Goal: Navigation & Orientation: Find specific page/section

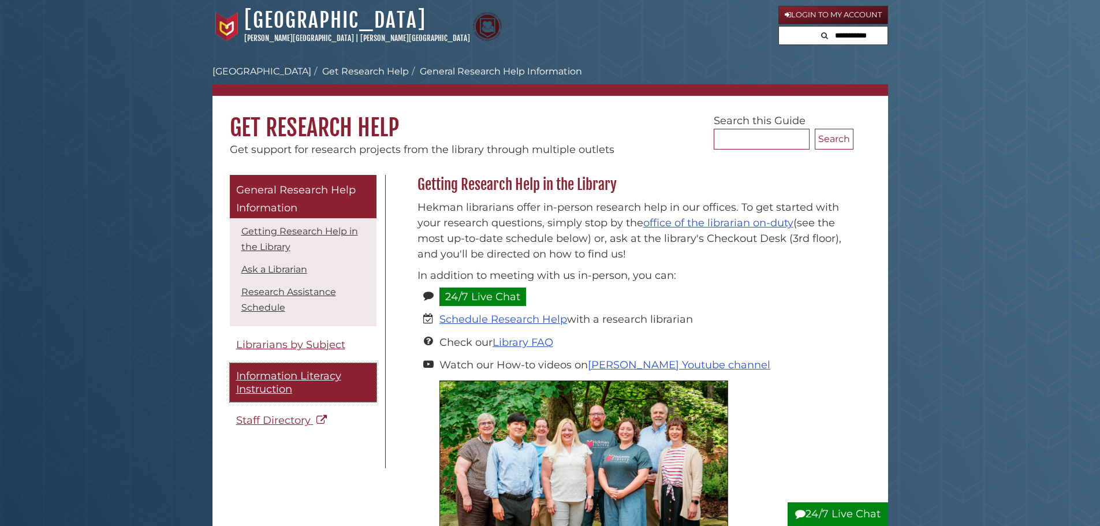
scroll to position [949, 0]
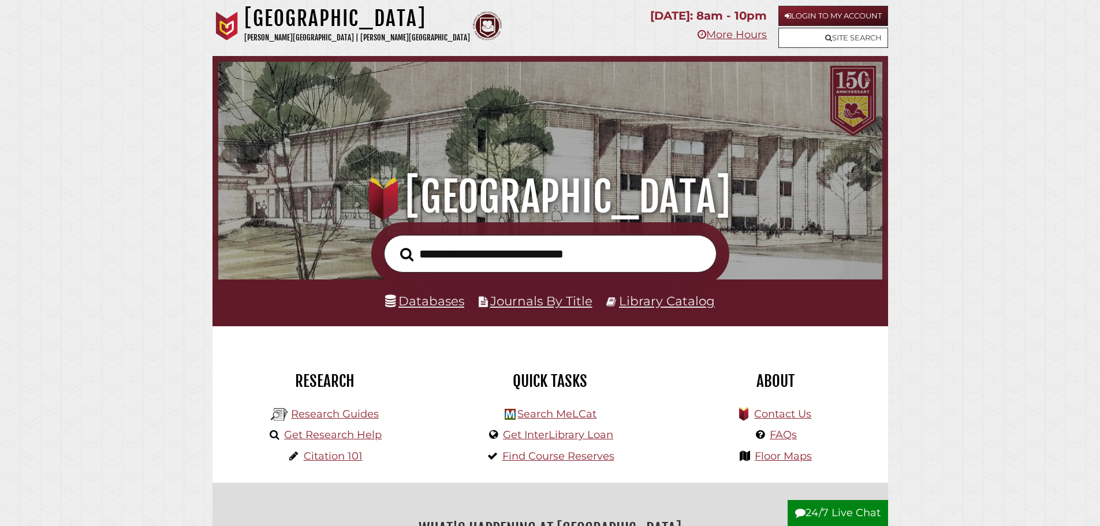
scroll to position [219, 658]
drag, startPoint x: 781, startPoint y: 461, endPoint x: 780, endPoint y: 452, distance: 9.3
click at [781, 461] on link "Floor Maps" at bounding box center [783, 456] width 57 height 13
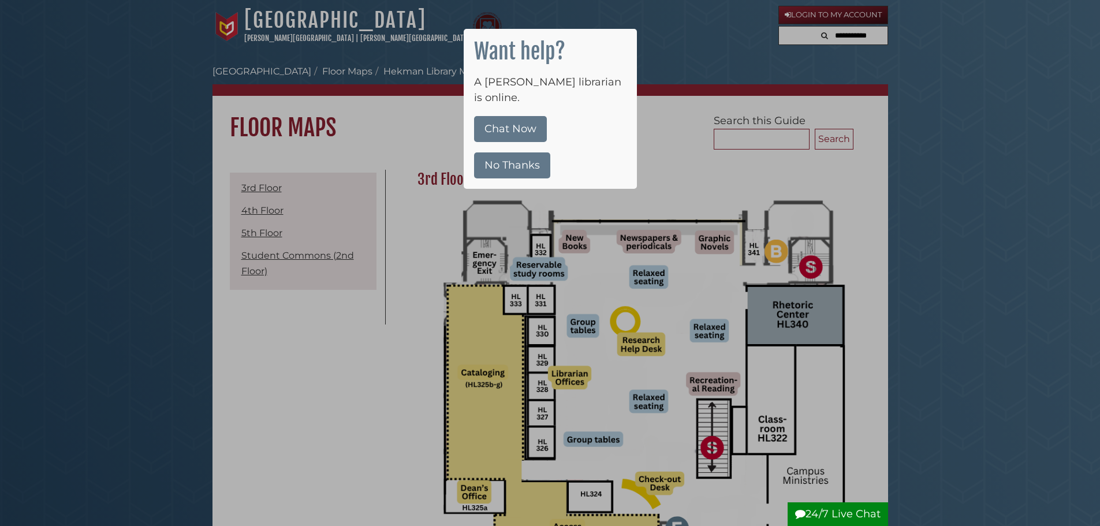
click at [532, 152] on button "No Thanks" at bounding box center [512, 165] width 76 height 26
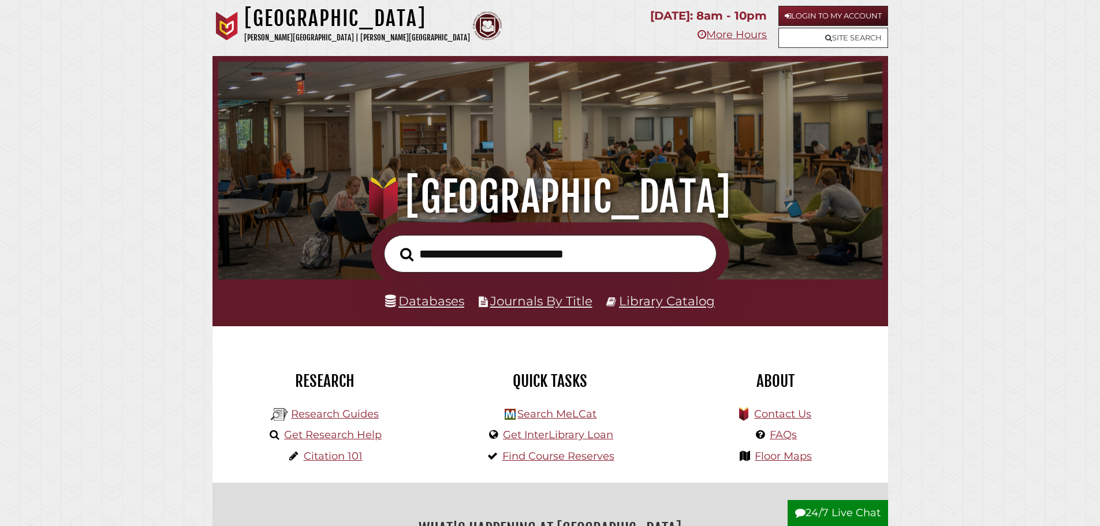
scroll to position [219, 658]
